Goal: Obtain resource: Download file/media

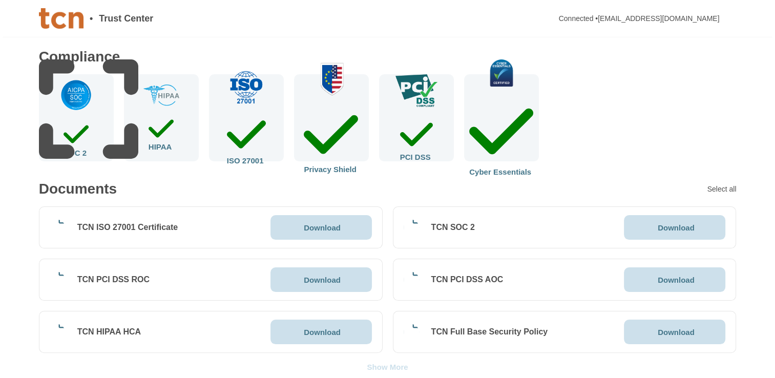
scroll to position [154, 0]
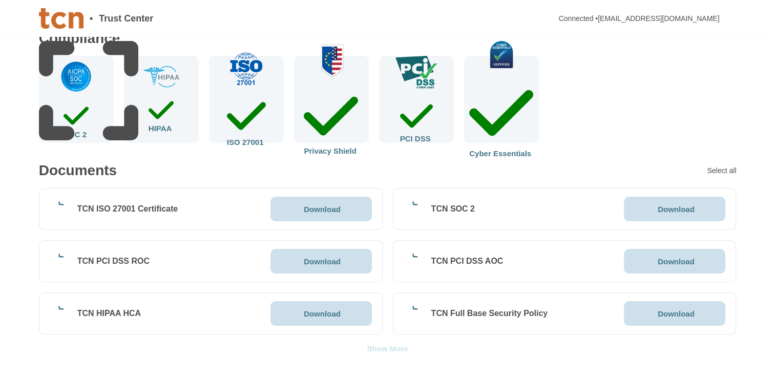
click at [332, 209] on p "Download" at bounding box center [322, 209] width 37 height 8
click at [703, 174] on div "Select all" at bounding box center [695, 170] width 32 height 7
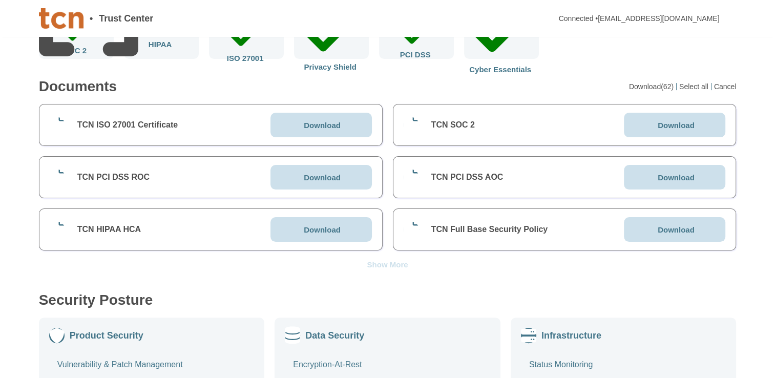
scroll to position [256, 0]
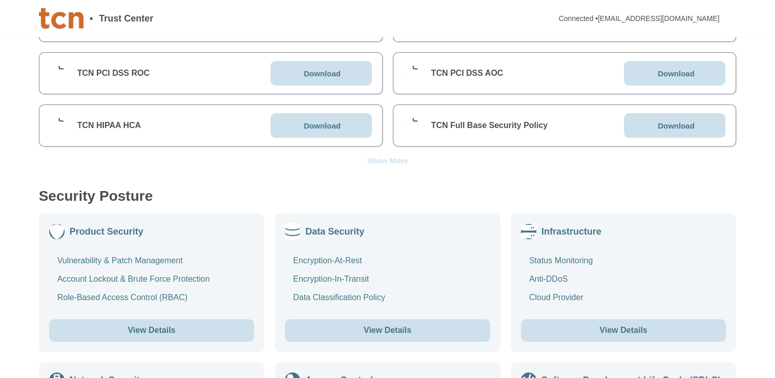
scroll to position [358, 0]
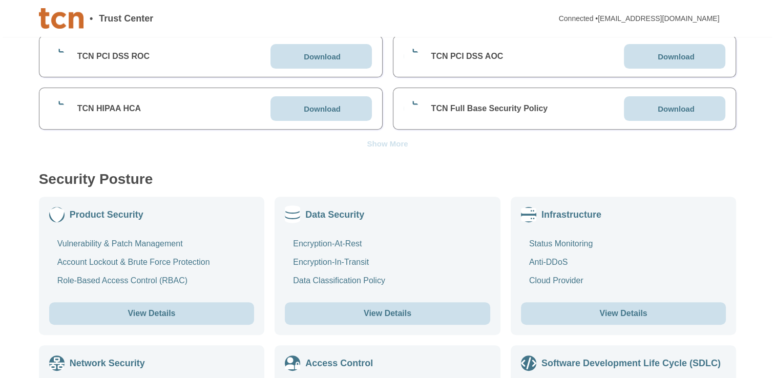
click at [154, 321] on button "View Details" at bounding box center [151, 313] width 205 height 23
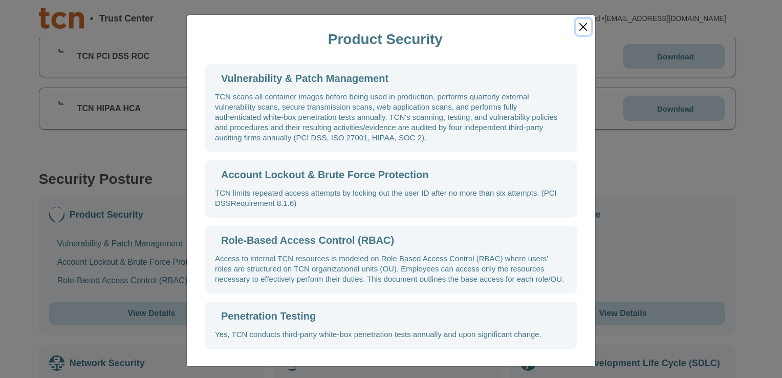
click at [578, 24] on button "Close" at bounding box center [583, 27] width 15 height 16
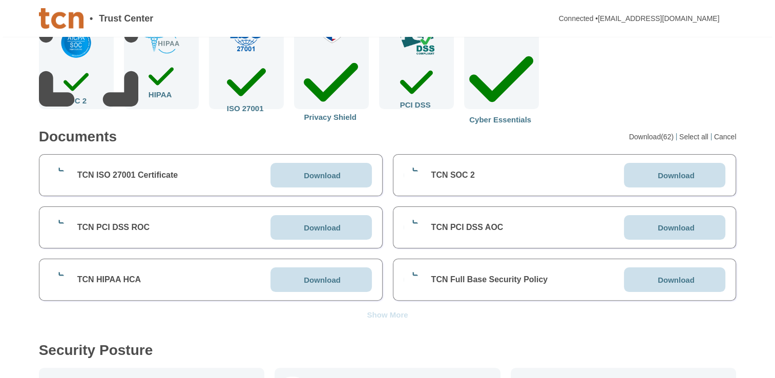
scroll to position [205, 0]
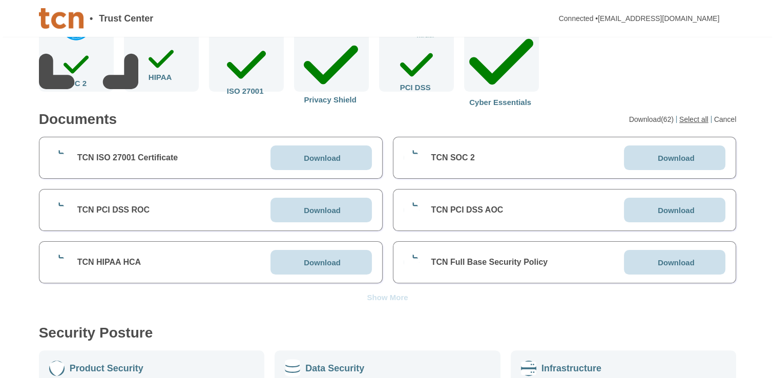
click at [690, 116] on div "Select all" at bounding box center [695, 119] width 32 height 7
click at [661, 119] on div "Download(62)" at bounding box center [653, 119] width 48 height 7
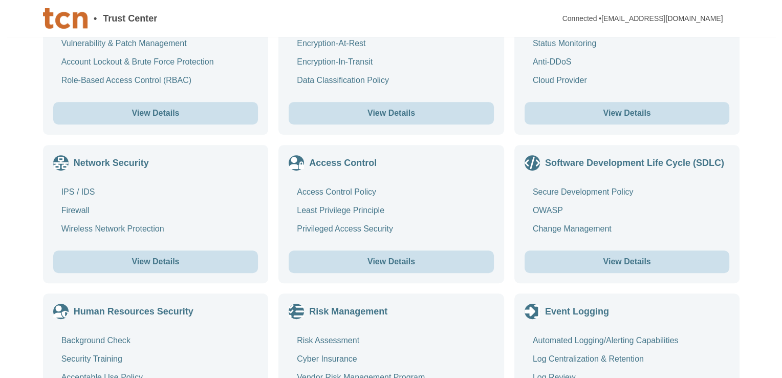
scroll to position [567, 0]
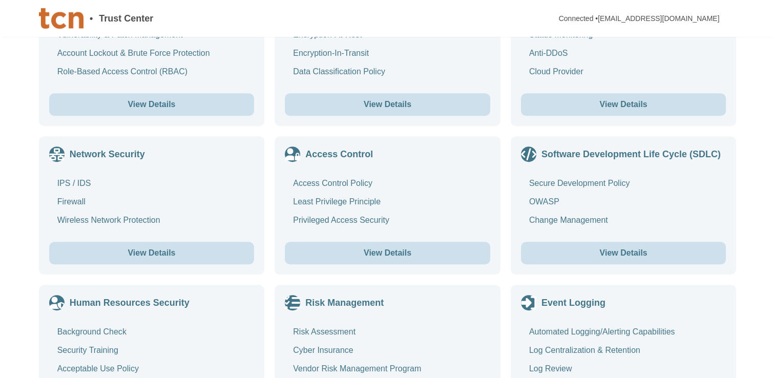
click at [357, 179] on div "Access Control Policy" at bounding box center [332, 183] width 79 height 10
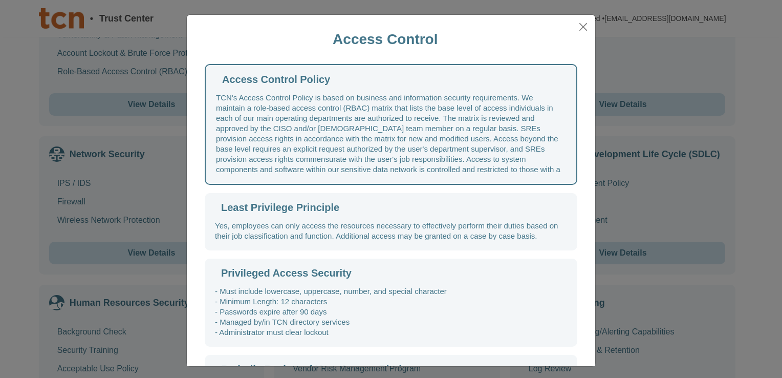
click at [378, 96] on div "TCN's Access Control Policy is based on business and information security requi…" at bounding box center [391, 134] width 350 height 82
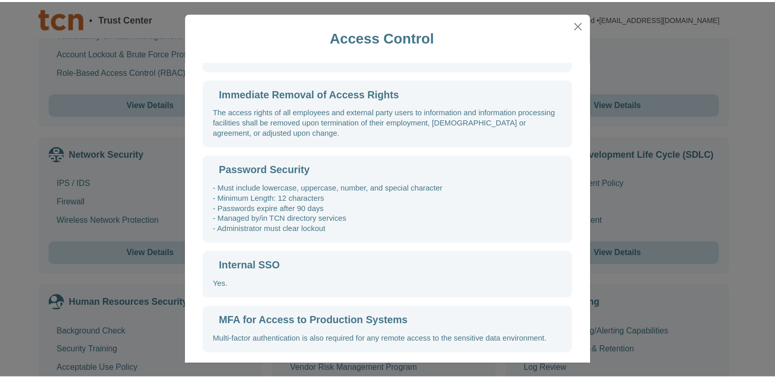
scroll to position [3, 0]
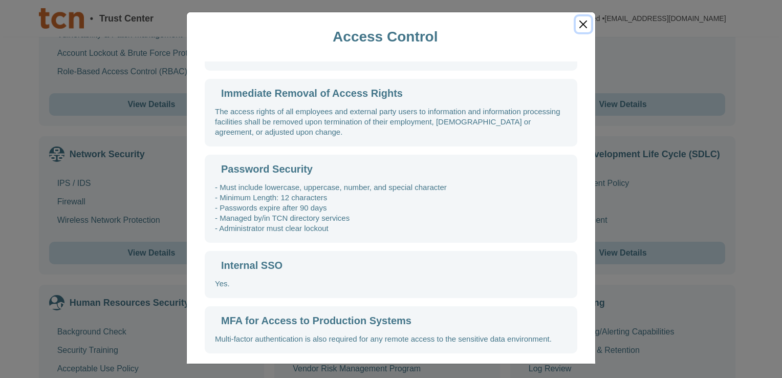
click at [578, 25] on button "Close" at bounding box center [583, 24] width 15 height 16
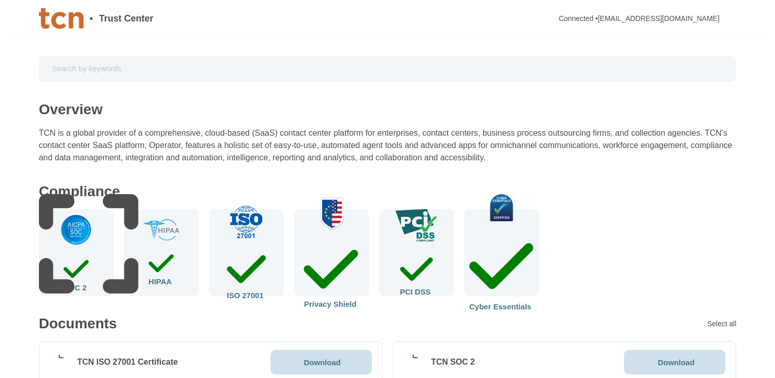
scroll to position [0, 0]
